Goal: Task Accomplishment & Management: Use online tool/utility

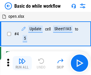
click at [22, 63] on img "button" at bounding box center [21, 61] width 7 height 7
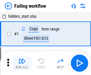
click at [22, 63] on img "button" at bounding box center [21, 61] width 7 height 7
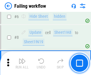
scroll to position [126, 0]
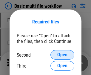
click at [62, 55] on span "Open" at bounding box center [62, 55] width 10 height 5
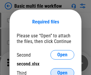
click at [62, 71] on span "Open" at bounding box center [62, 73] width 10 height 5
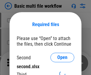
scroll to position [3, 0]
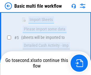
scroll to position [207, 0]
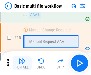
click at [22, 63] on img "button" at bounding box center [21, 61] width 7 height 7
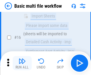
click at [22, 63] on img "button" at bounding box center [21, 61] width 7 height 7
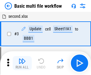
click at [22, 63] on img "button" at bounding box center [21, 61] width 7 height 7
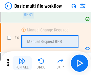
click at [22, 63] on img "button" at bounding box center [21, 61] width 7 height 7
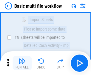
click at [22, 63] on img "button" at bounding box center [21, 61] width 7 height 7
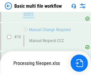
scroll to position [278, 0]
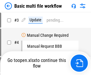
scroll to position [24, 0]
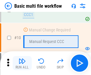
click at [22, 63] on img "button" at bounding box center [21, 61] width 7 height 7
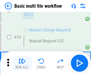
click at [22, 63] on img "button" at bounding box center [21, 61] width 7 height 7
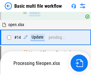
scroll to position [311, 0]
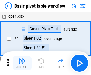
click at [22, 63] on img "button" at bounding box center [21, 61] width 7 height 7
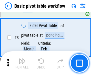
scroll to position [142, 0]
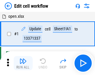
click at [22, 63] on img "button" at bounding box center [23, 61] width 7 height 7
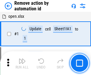
scroll to position [22, 0]
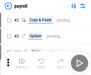
click at [22, 63] on img "button" at bounding box center [21, 61] width 7 height 7
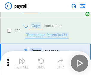
scroll to position [43, 0]
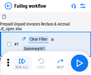
click at [22, 63] on img "button" at bounding box center [21, 61] width 7 height 7
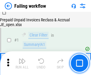
scroll to position [96, 0]
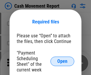
click at [62, 61] on span "Open" at bounding box center [62, 61] width 10 height 5
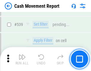
scroll to position [2637, 0]
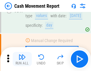
click at [22, 59] on img "button" at bounding box center [21, 56] width 7 height 7
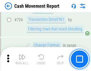
scroll to position [3100, 0]
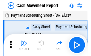
scroll to position [11, 0]
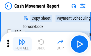
click at [22, 44] on img "button" at bounding box center [21, 41] width 7 height 7
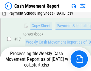
scroll to position [124, 0]
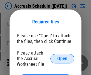
click at [62, 59] on span "Open" at bounding box center [62, 58] width 10 height 5
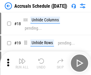
click at [22, 63] on img "button" at bounding box center [21, 61] width 7 height 7
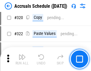
scroll to position [1105, 0]
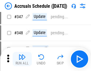
click at [22, 59] on img "button" at bounding box center [21, 56] width 7 height 7
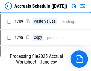
scroll to position [2496, 0]
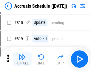
click at [22, 59] on img "button" at bounding box center [21, 56] width 7 height 7
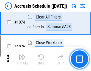
scroll to position [3559, 0]
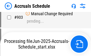
scroll to position [3115, 0]
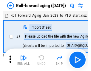
scroll to position [1, 0]
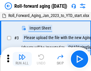
click at [22, 59] on img "button" at bounding box center [21, 56] width 7 height 7
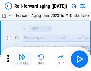
click at [22, 59] on img "button" at bounding box center [21, 56] width 7 height 7
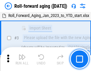
scroll to position [38, 0]
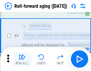
click at [22, 59] on img "button" at bounding box center [21, 56] width 7 height 7
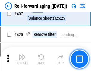
scroll to position [2060, 0]
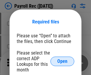
click at [62, 61] on span "Open" at bounding box center [62, 61] width 10 height 5
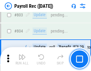
scroll to position [3775, 0]
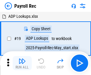
click at [22, 63] on img "button" at bounding box center [21, 61] width 7 height 7
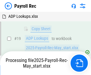
scroll to position [36, 0]
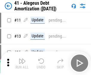
click at [22, 63] on img "button" at bounding box center [21, 61] width 7 height 7
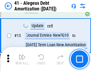
scroll to position [73, 0]
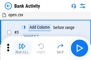
click at [22, 48] on img "button" at bounding box center [21, 46] width 7 height 7
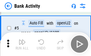
scroll to position [31, 0]
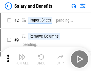
click at [22, 59] on img "button" at bounding box center [21, 56] width 7 height 7
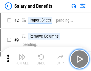
scroll to position [8, 0]
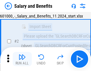
click at [22, 59] on img "button" at bounding box center [21, 56] width 7 height 7
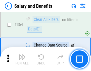
scroll to position [2798, 0]
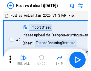
scroll to position [8, 0]
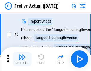
click at [22, 59] on img "button" at bounding box center [21, 56] width 7 height 7
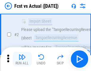
click at [22, 59] on img "button" at bounding box center [21, 56] width 7 height 7
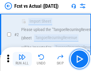
scroll to position [56, 0]
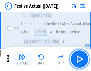
click at [22, 59] on img "button" at bounding box center [21, 56] width 7 height 7
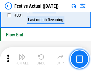
scroll to position [2844, 0]
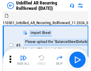
scroll to position [13, 0]
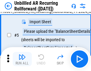
click at [22, 59] on img "button" at bounding box center [21, 56] width 7 height 7
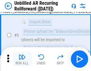
click at [22, 59] on img "button" at bounding box center [21, 56] width 7 height 7
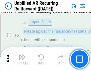
scroll to position [56, 0]
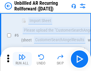
click at [22, 59] on img "button" at bounding box center [21, 56] width 7 height 7
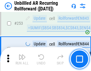
scroll to position [2018, 0]
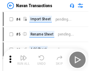
scroll to position [10, 0]
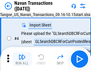
click at [22, 59] on img "button" at bounding box center [21, 56] width 7 height 7
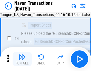
click at [22, 59] on img "button" at bounding box center [21, 56] width 7 height 7
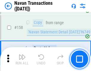
scroll to position [1926, 0]
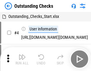
click at [22, 59] on img "button" at bounding box center [21, 56] width 7 height 7
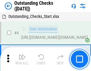
scroll to position [25, 0]
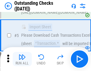
click at [22, 59] on img "button" at bounding box center [21, 56] width 7 height 7
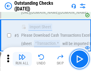
scroll to position [62, 0]
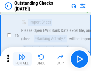
click at [22, 59] on img "button" at bounding box center [21, 56] width 7 height 7
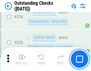
scroll to position [1804, 0]
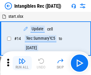
click at [22, 63] on img "button" at bounding box center [21, 61] width 7 height 7
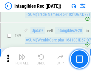
scroll to position [231, 0]
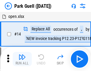
click at [22, 59] on img "button" at bounding box center [21, 56] width 7 height 7
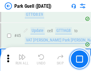
scroll to position [743, 0]
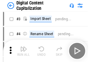
scroll to position [17, 0]
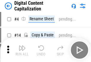
click at [22, 50] on img "button" at bounding box center [21, 47] width 7 height 7
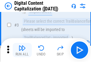
click at [22, 50] on img "button" at bounding box center [21, 47] width 7 height 7
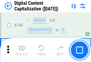
scroll to position [630, 0]
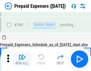
click at [22, 59] on img "button" at bounding box center [21, 56] width 7 height 7
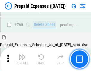
scroll to position [1647, 0]
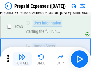
click at [22, 59] on img "button" at bounding box center [21, 56] width 7 height 7
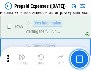
scroll to position [1682, 0]
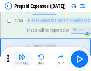
click at [22, 59] on img "button" at bounding box center [21, 56] width 7 height 7
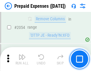
scroll to position [6211, 0]
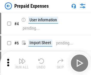
click at [22, 63] on img "button" at bounding box center [21, 61] width 7 height 7
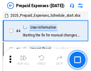
scroll to position [26, 0]
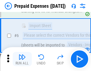
click at [22, 59] on img "button" at bounding box center [21, 56] width 7 height 7
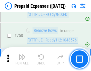
scroll to position [2117, 0]
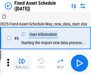
click at [22, 63] on img "button" at bounding box center [21, 61] width 7 height 7
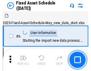
scroll to position [32, 0]
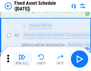
click at [22, 59] on img "button" at bounding box center [21, 56] width 7 height 7
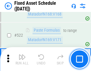
scroll to position [2065, 0]
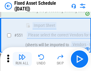
click at [22, 59] on img "button" at bounding box center [21, 56] width 7 height 7
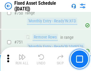
scroll to position [2897, 0]
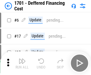
click at [22, 63] on img "button" at bounding box center [21, 61] width 7 height 7
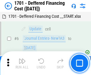
scroll to position [71, 0]
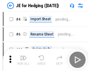
scroll to position [1, 0]
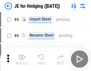
click at [22, 59] on img "button" at bounding box center [21, 56] width 7 height 7
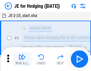
click at [22, 59] on img "button" at bounding box center [21, 56] width 7 height 7
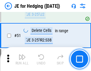
scroll to position [385, 0]
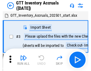
scroll to position [1, 0]
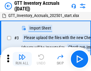
click at [22, 59] on img "button" at bounding box center [21, 56] width 7 height 7
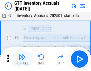
click at [22, 59] on img "button" at bounding box center [21, 56] width 7 height 7
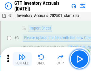
scroll to position [38, 0]
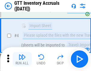
click at [22, 59] on img "button" at bounding box center [21, 56] width 7 height 7
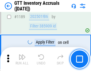
scroll to position [4852, 0]
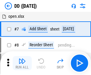
click at [22, 63] on img "button" at bounding box center [21, 61] width 7 height 7
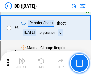
scroll to position [57, 0]
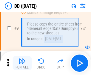
click at [22, 63] on img "button" at bounding box center [21, 61] width 7 height 7
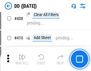
scroll to position [2658, 0]
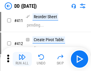
click at [22, 59] on img "button" at bounding box center [21, 56] width 7 height 7
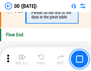
scroll to position [2844, 0]
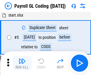
click at [22, 63] on img "button" at bounding box center [21, 61] width 7 height 7
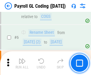
scroll to position [71, 0]
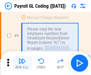
click at [22, 63] on img "button" at bounding box center [21, 61] width 7 height 7
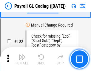
scroll to position [1394, 0]
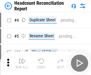
click at [22, 63] on img "button" at bounding box center [21, 61] width 7 height 7
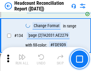
scroll to position [714, 0]
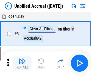
click at [22, 63] on img "button" at bounding box center [21, 61] width 7 height 7
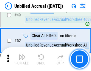
scroll to position [539, 0]
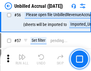
click at [22, 59] on img "button" at bounding box center [21, 56] width 7 height 7
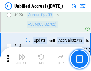
scroll to position [1770, 0]
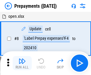
click at [22, 63] on img "button" at bounding box center [21, 61] width 7 height 7
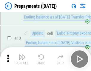
scroll to position [37, 0]
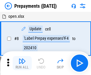
click at [22, 63] on img "button" at bounding box center [21, 61] width 7 height 7
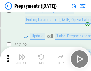
scroll to position [37, 0]
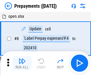
click at [22, 63] on img "button" at bounding box center [21, 61] width 7 height 7
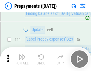
scroll to position [37, 0]
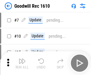
click at [22, 63] on img "button" at bounding box center [21, 61] width 7 height 7
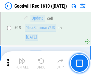
scroll to position [102, 0]
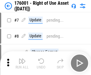
click at [22, 63] on img "button" at bounding box center [21, 61] width 7 height 7
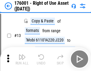
scroll to position [38, 0]
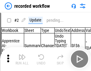
click at [22, 59] on img "button" at bounding box center [21, 56] width 7 height 7
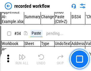
scroll to position [1857, 0]
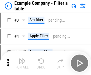
click at [22, 63] on img "button" at bounding box center [21, 61] width 7 height 7
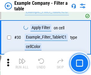
scroll to position [544, 0]
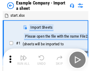
scroll to position [9, 0]
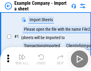
click at [22, 59] on img "button" at bounding box center [21, 56] width 7 height 7
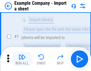
click at [22, 59] on img "button" at bounding box center [21, 56] width 7 height 7
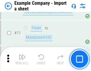
scroll to position [131, 0]
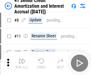
click at [22, 59] on img "button" at bounding box center [21, 61] width 7 height 7
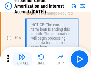
click at [22, 59] on img "button" at bounding box center [21, 56] width 7 height 7
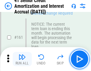
scroll to position [635, 0]
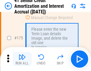
click at [22, 59] on img "button" at bounding box center [21, 56] width 7 height 7
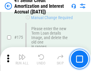
scroll to position [696, 0]
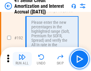
click at [22, 59] on img "button" at bounding box center [21, 56] width 7 height 7
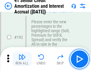
scroll to position [758, 0]
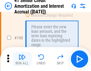
click at [22, 59] on img "button" at bounding box center [21, 56] width 7 height 7
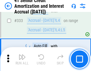
scroll to position [1518, 0]
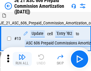
click at [22, 59] on img "button" at bounding box center [21, 56] width 7 height 7
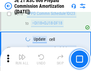
scroll to position [1109, 0]
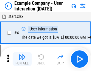
click at [22, 59] on img "button" at bounding box center [21, 56] width 7 height 7
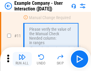
click at [22, 59] on img "button" at bounding box center [21, 56] width 7 height 7
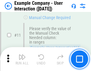
scroll to position [129, 0]
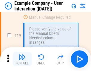
click at [22, 59] on img "button" at bounding box center [21, 56] width 7 height 7
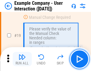
click at [22, 59] on img "button" at bounding box center [21, 56] width 7 height 7
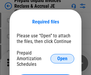
click at [62, 59] on span "Open" at bounding box center [62, 58] width 10 height 5
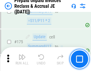
scroll to position [802, 0]
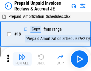
click at [22, 59] on img "button" at bounding box center [21, 56] width 7 height 7
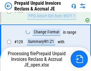
scroll to position [517, 0]
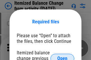
click at [62, 56] on span "Open" at bounding box center [62, 58] width 10 height 5
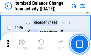
scroll to position [1144, 0]
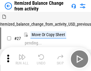
scroll to position [9, 0]
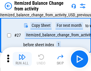
click at [22, 59] on img "button" at bounding box center [21, 56] width 7 height 7
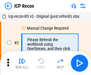
scroll to position [3, 0]
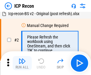
click at [22, 63] on img "button" at bounding box center [21, 61] width 7 height 7
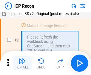
click at [22, 63] on img "button" at bounding box center [21, 61] width 7 height 7
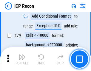
scroll to position [582, 0]
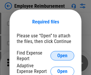
click at [62, 56] on span "Open" at bounding box center [62, 55] width 10 height 5
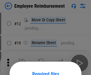
scroll to position [52, 0]
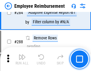
scroll to position [1615, 0]
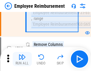
click at [22, 59] on img "button" at bounding box center [21, 56] width 7 height 7
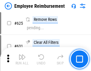
scroll to position [3557, 0]
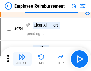
click at [22, 59] on img "button" at bounding box center [21, 56] width 7 height 7
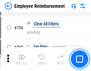
scroll to position [4169, 0]
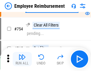
click at [22, 59] on img "button" at bounding box center [21, 56] width 7 height 7
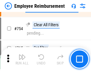
click at [22, 59] on img "button" at bounding box center [21, 56] width 7 height 7
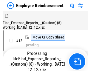
scroll to position [20, 0]
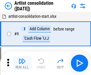
click at [22, 63] on img "button" at bounding box center [21, 61] width 7 height 7
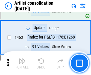
scroll to position [2602, 0]
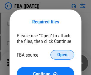
click at [62, 55] on span "Open" at bounding box center [62, 55] width 10 height 5
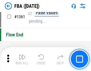
scroll to position [6381, 0]
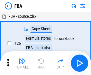
scroll to position [6, 0]
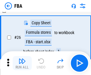
click at [22, 63] on img "button" at bounding box center [21, 61] width 7 height 7
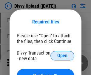
click at [62, 56] on span "Open" at bounding box center [62, 55] width 10 height 5
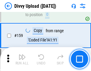
scroll to position [615, 0]
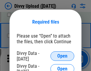
click at [62, 56] on span "Open" at bounding box center [62, 55] width 10 height 5
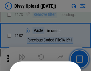
scroll to position [667, 0]
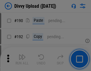
scroll to position [750, 0]
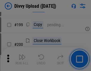
scroll to position [864, 0]
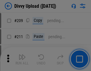
scroll to position [1009, 0]
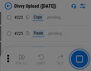
scroll to position [1186, 0]
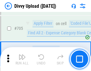
scroll to position [4065, 0]
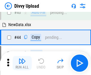
click at [22, 63] on img "button" at bounding box center [21, 61] width 7 height 7
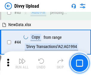
scroll to position [65, 0]
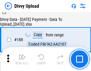
scroll to position [699, 0]
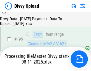
scroll to position [830, 0]
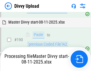
scroll to position [755, 0]
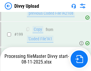
scroll to position [961, 0]
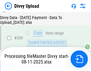
scroll to position [1092, 0]
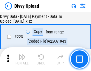
scroll to position [1354, 0]
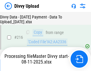
scroll to position [1228, 0]
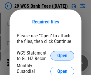
click at [62, 56] on span "Open" at bounding box center [62, 55] width 10 height 5
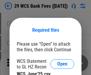
scroll to position [8, 0]
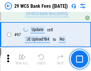
scroll to position [579, 0]
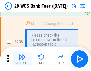
click at [22, 59] on img "button" at bounding box center [21, 56] width 7 height 7
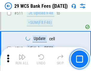
scroll to position [2989, 0]
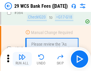
click at [22, 59] on img "button" at bounding box center [21, 56] width 7 height 7
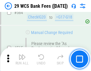
scroll to position [3213, 0]
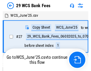
scroll to position [1, 0]
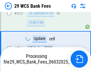
scroll to position [3076, 0]
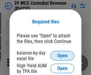
click at [62, 56] on span "Open" at bounding box center [62, 55] width 10 height 5
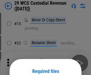
scroll to position [50, 0]
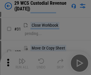
scroll to position [127, 0]
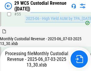
scroll to position [445, 0]
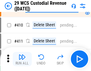
click at [22, 59] on img "button" at bounding box center [21, 56] width 7 height 7
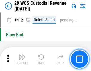
scroll to position [2838, 0]
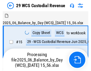
scroll to position [14, 0]
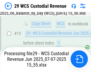
scroll to position [135, 0]
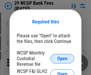
click at [62, 59] on span "Open" at bounding box center [62, 58] width 10 height 5
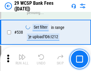
scroll to position [2283, 0]
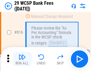
click at [22, 59] on img "button" at bounding box center [21, 56] width 7 height 7
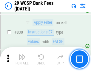
scroll to position [3770, 0]
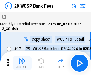
click at [22, 59] on img "button" at bounding box center [21, 61] width 7 height 7
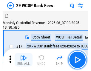
scroll to position [14, 0]
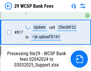
scroll to position [3653, 0]
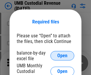
click at [62, 56] on span "Open" at bounding box center [62, 55] width 10 height 5
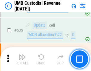
scroll to position [3109, 0]
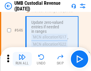
click at [22, 59] on img "button" at bounding box center [21, 56] width 7 height 7
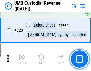
scroll to position [3665, 0]
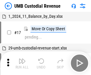
scroll to position [4, 0]
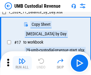
click at [22, 63] on img "button" at bounding box center [21, 61] width 7 height 7
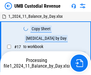
scroll to position [4, 0]
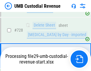
scroll to position [3652, 0]
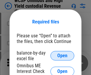
click at [62, 56] on span "Open" at bounding box center [62, 55] width 10 height 5
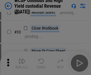
scroll to position [136, 0]
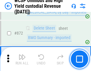
scroll to position [5029, 0]
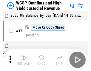
scroll to position [3, 0]
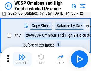
click at [22, 59] on img "button" at bounding box center [21, 56] width 7 height 7
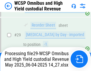
scroll to position [124, 0]
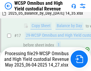
scroll to position [124, 0]
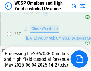
scroll to position [610, 0]
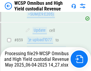
scroll to position [5015, 0]
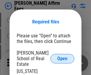
click at [62, 56] on span "Open" at bounding box center [62, 58] width 10 height 5
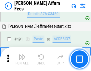
scroll to position [1616, 0]
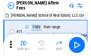
scroll to position [6, 0]
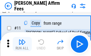
click at [22, 44] on img "button" at bounding box center [21, 41] width 7 height 7
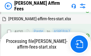
scroll to position [1349, 0]
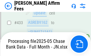
scroll to position [1567, 0]
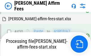
scroll to position [1349, 0]
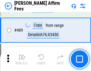
scroll to position [1551, 0]
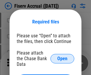
click at [62, 56] on span "Open" at bounding box center [62, 58] width 10 height 5
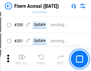
scroll to position [1352, 0]
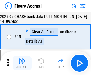
click at [22, 63] on img "button" at bounding box center [21, 61] width 7 height 7
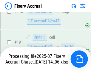
scroll to position [1562, 0]
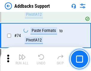
scroll to position [433, 0]
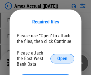
click at [62, 59] on span "Open" at bounding box center [62, 58] width 10 height 5
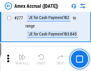
scroll to position [1627, 0]
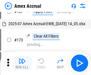
click at [22, 63] on img "button" at bounding box center [21, 61] width 7 height 7
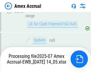
scroll to position [1844, 0]
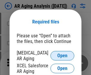
click at [62, 55] on span "Open" at bounding box center [62, 55] width 10 height 5
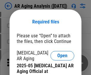
scroll to position [179, 0]
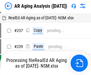
scroll to position [6, 0]
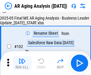
click at [22, 63] on img "button" at bounding box center [21, 61] width 7 height 7
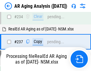
scroll to position [921, 0]
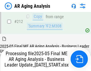
scroll to position [914, 0]
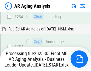
scroll to position [939, 0]
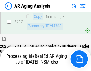
scroll to position [893, 0]
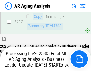
scroll to position [914, 0]
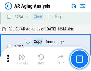
scroll to position [914, 0]
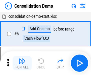
click at [22, 63] on img "button" at bounding box center [21, 61] width 7 height 7
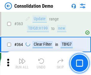
scroll to position [1991, 0]
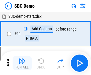
click at [22, 63] on img "button" at bounding box center [21, 61] width 7 height 7
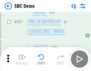
scroll to position [1563, 0]
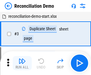
click at [22, 63] on img "button" at bounding box center [21, 61] width 7 height 7
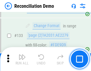
scroll to position [706, 0]
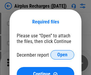
click at [62, 55] on span "Open" at bounding box center [62, 55] width 10 height 5
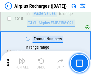
scroll to position [2557, 0]
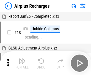
click at [22, 63] on img "button" at bounding box center [21, 61] width 7 height 7
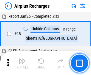
scroll to position [26, 0]
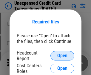
click at [62, 56] on span "Open" at bounding box center [62, 55] width 10 height 5
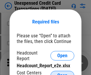
click at [62, 73] on span "Open" at bounding box center [62, 75] width 10 height 5
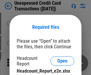
scroll to position [5, 0]
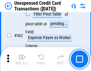
scroll to position [1528, 0]
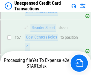
scroll to position [433, 0]
